Goal: Information Seeking & Learning: Learn about a topic

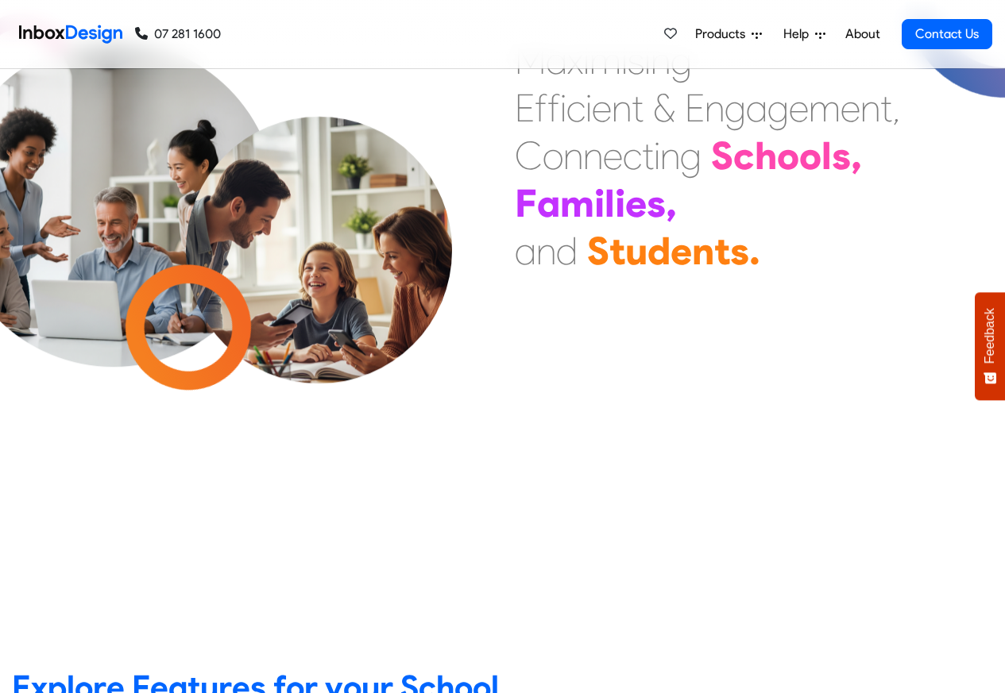
scroll to position [95, 0]
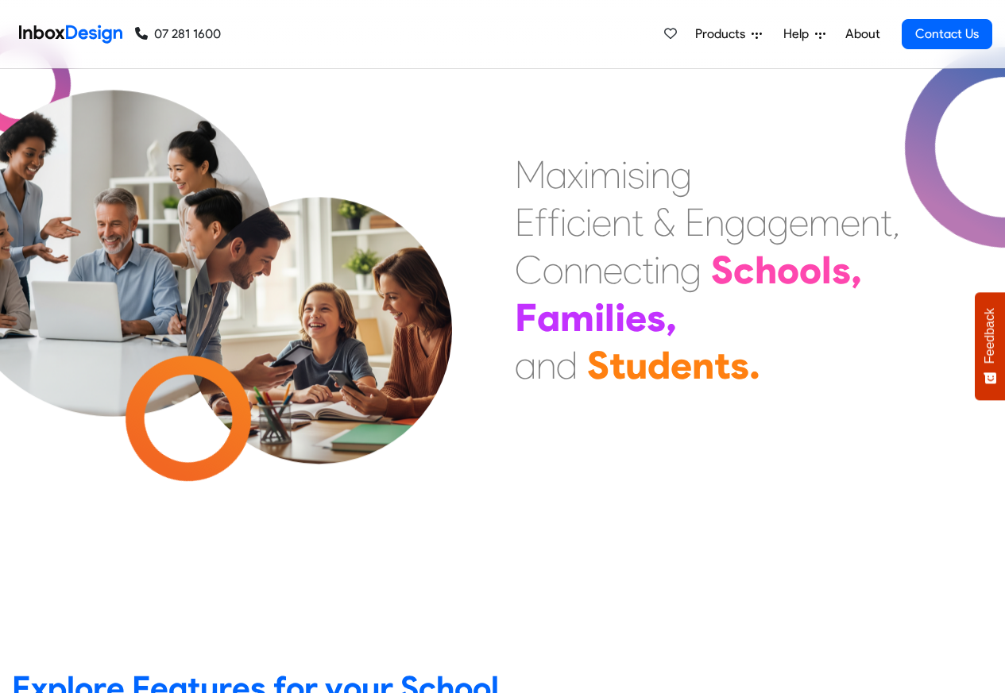
click at [747, 34] on span "Products" at bounding box center [723, 34] width 56 height 19
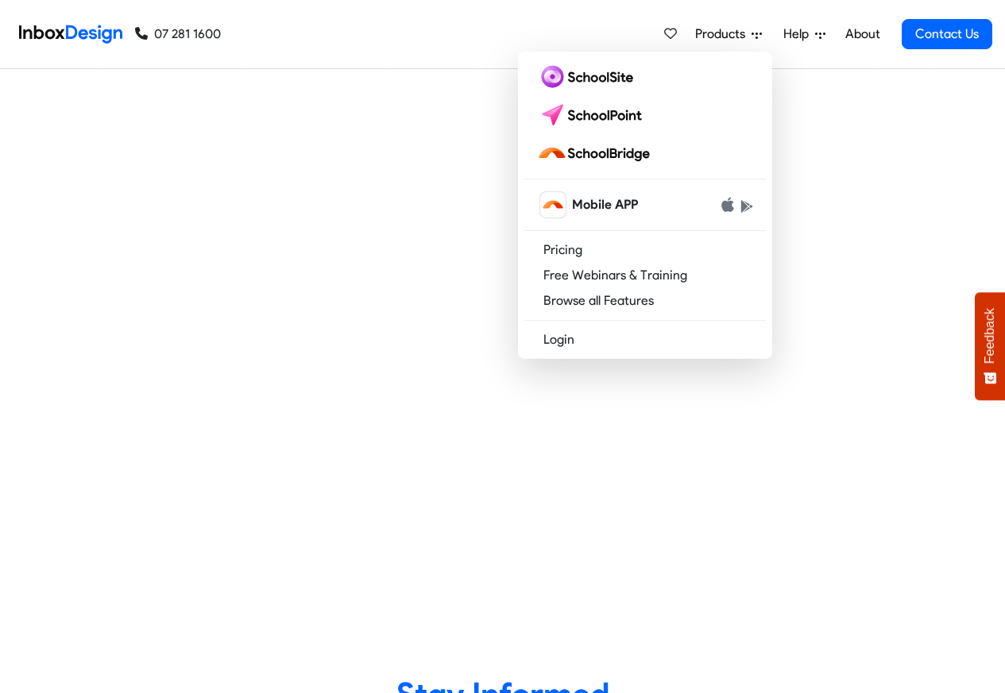
checkbox input "true"
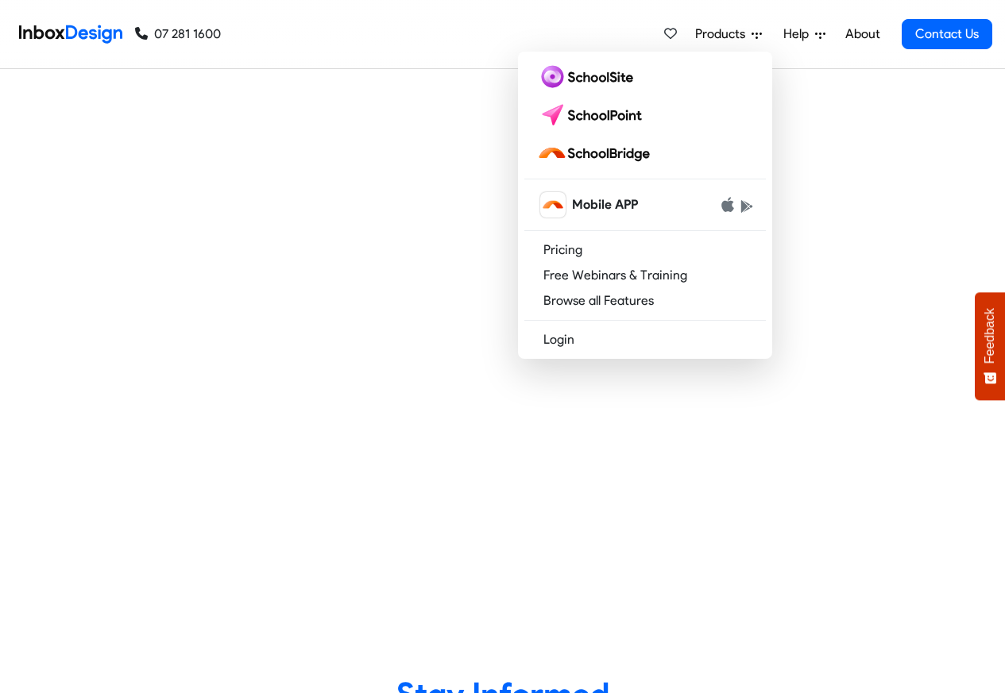
checkbox input "true"
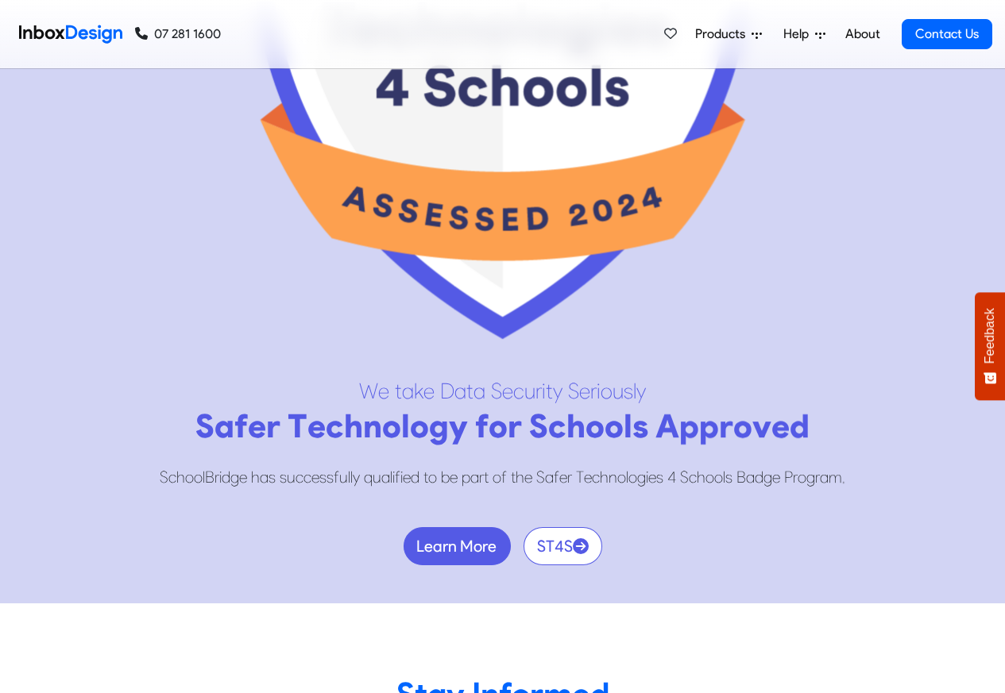
checkbox input "true"
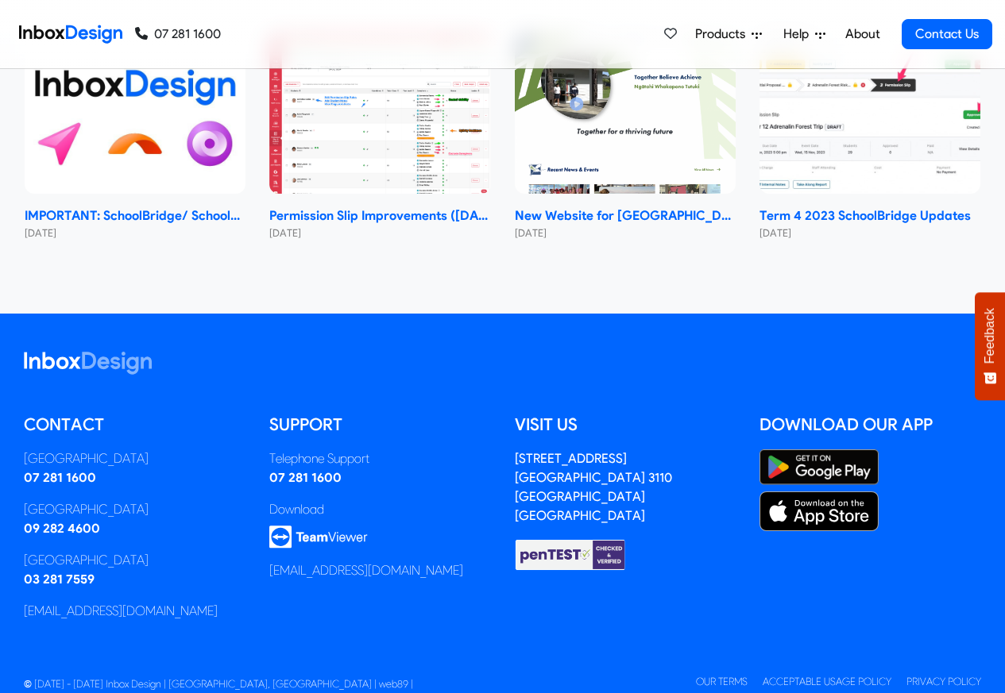
checkbox input "true"
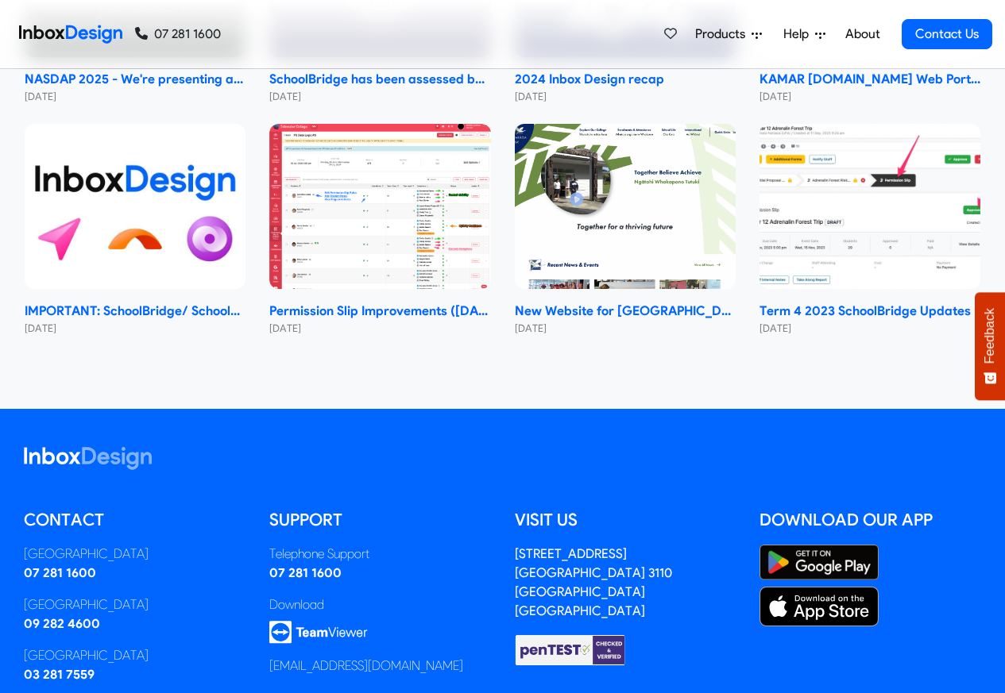
scroll to position [9196, 0]
